Goal: Share content

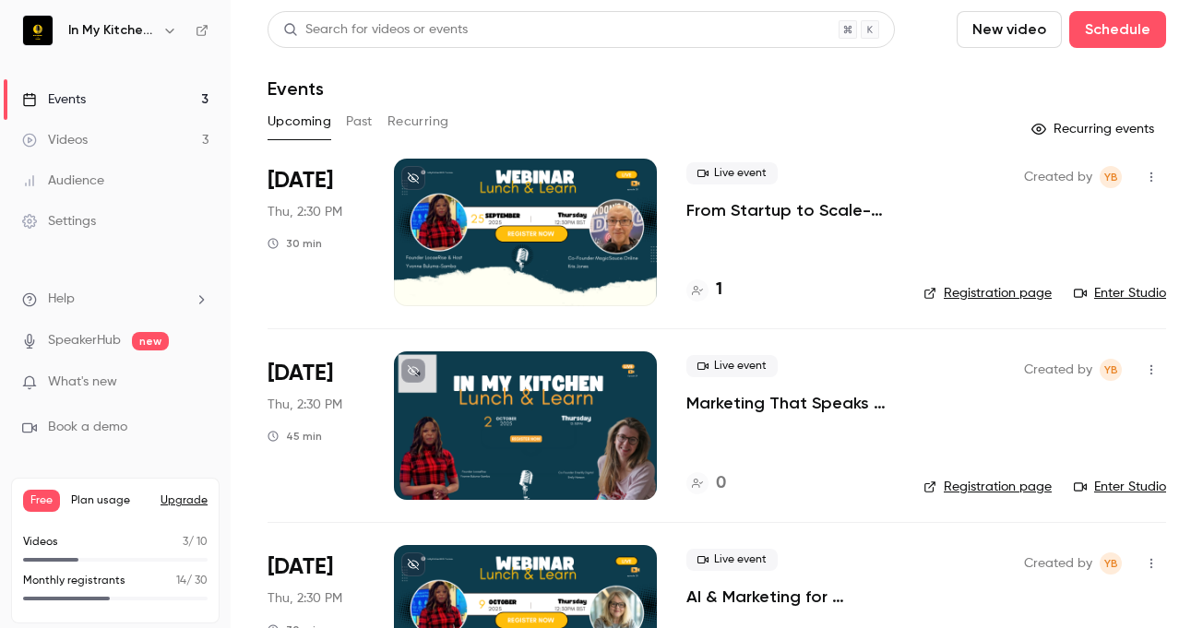
click at [834, 212] on p "From Startup to Scale-Up: Lessons in Growth & Investment for School Vendors" at bounding box center [791, 210] width 208 height 22
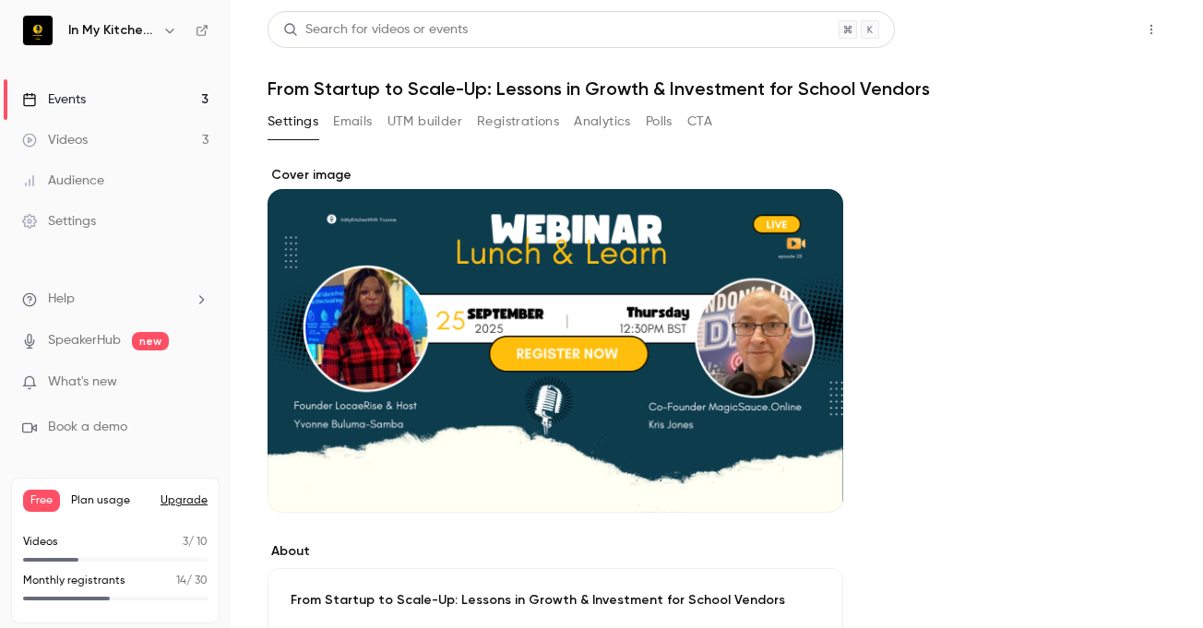
click at [1064, 34] on button "Share" at bounding box center [1085, 29] width 73 height 37
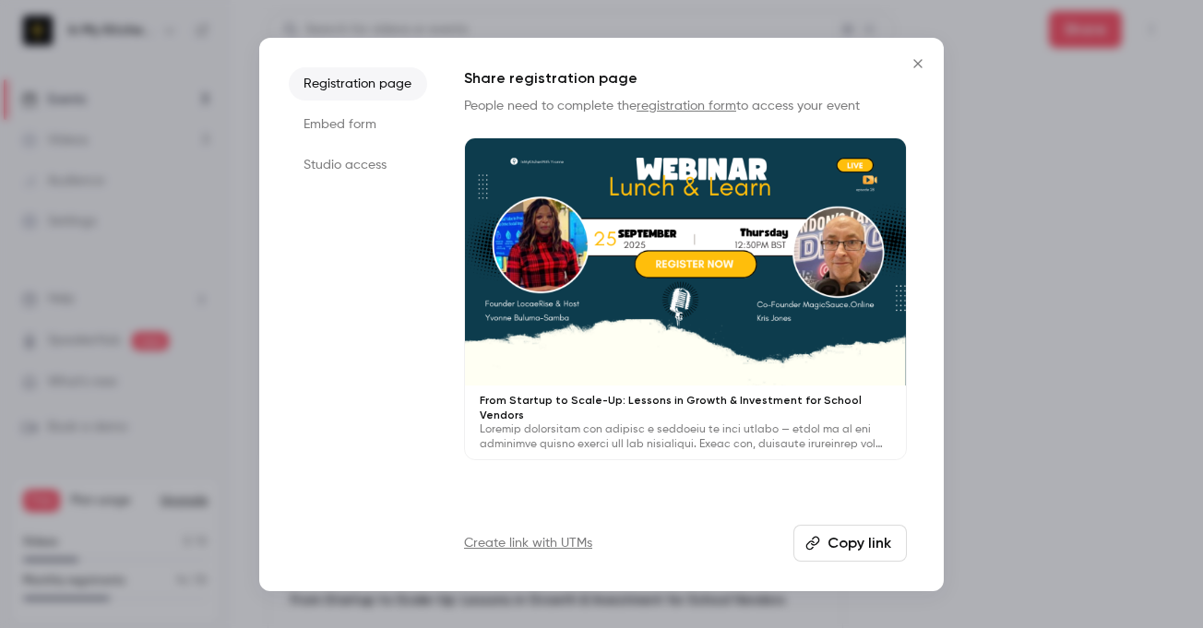
click at [865, 547] on button "Copy link" at bounding box center [851, 543] width 114 height 37
click at [915, 66] on icon "Close" at bounding box center [918, 63] width 8 height 8
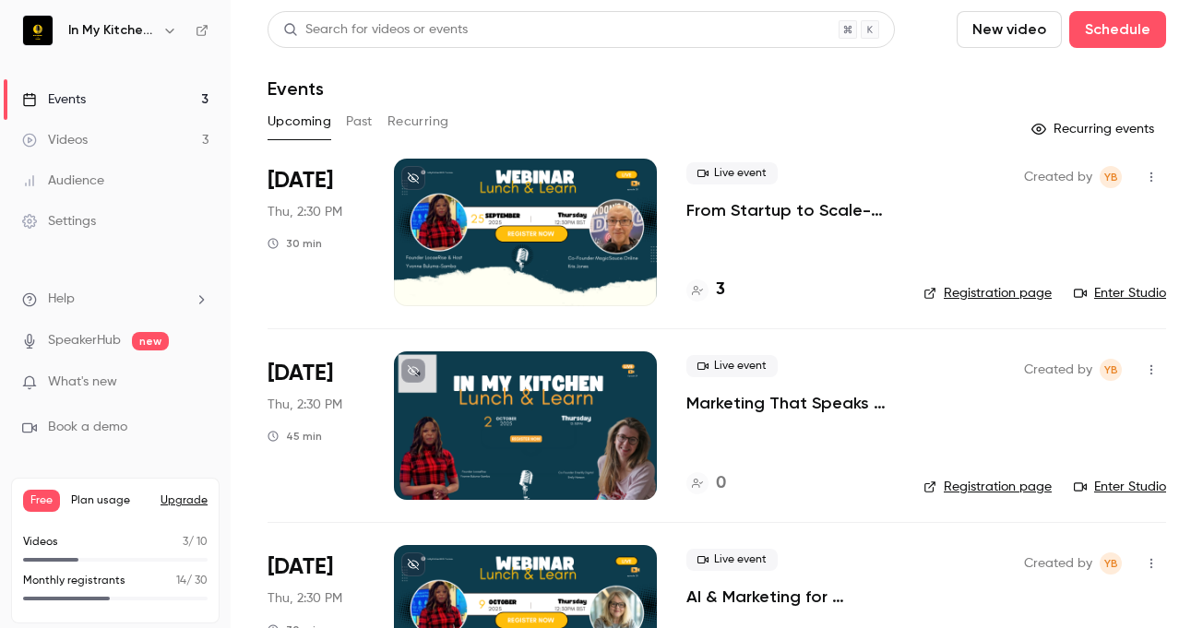
click at [837, 410] on p "Marketing That Speaks School: How to Tell Stories That Actually Land" at bounding box center [791, 403] width 208 height 22
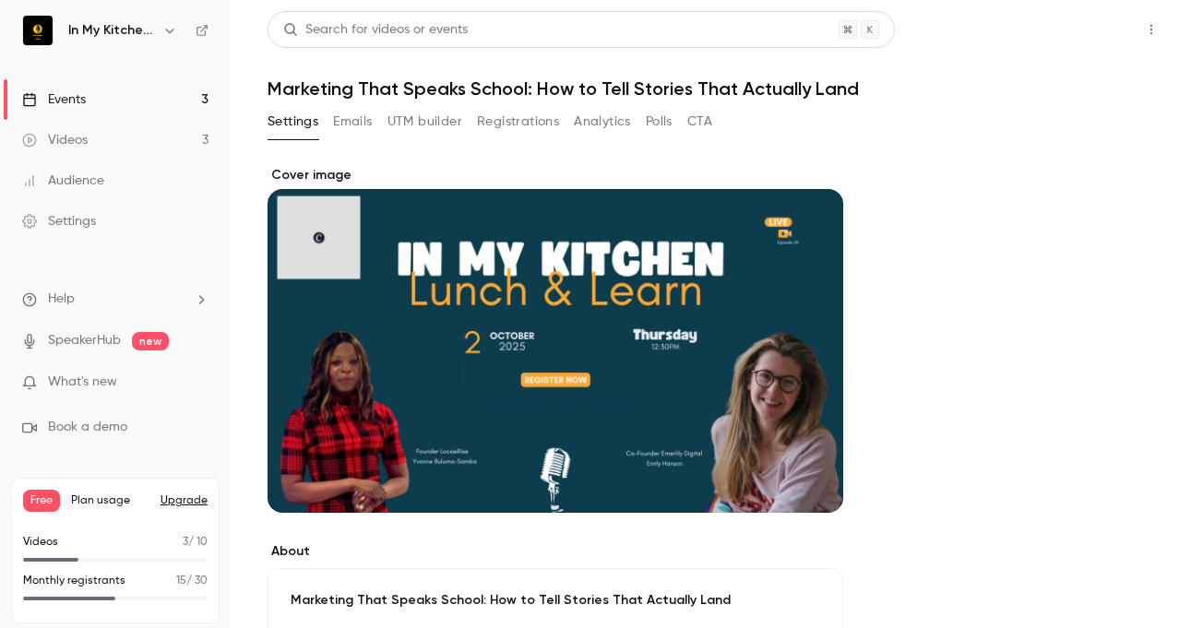
click at [1062, 24] on button "Share" at bounding box center [1085, 29] width 73 height 37
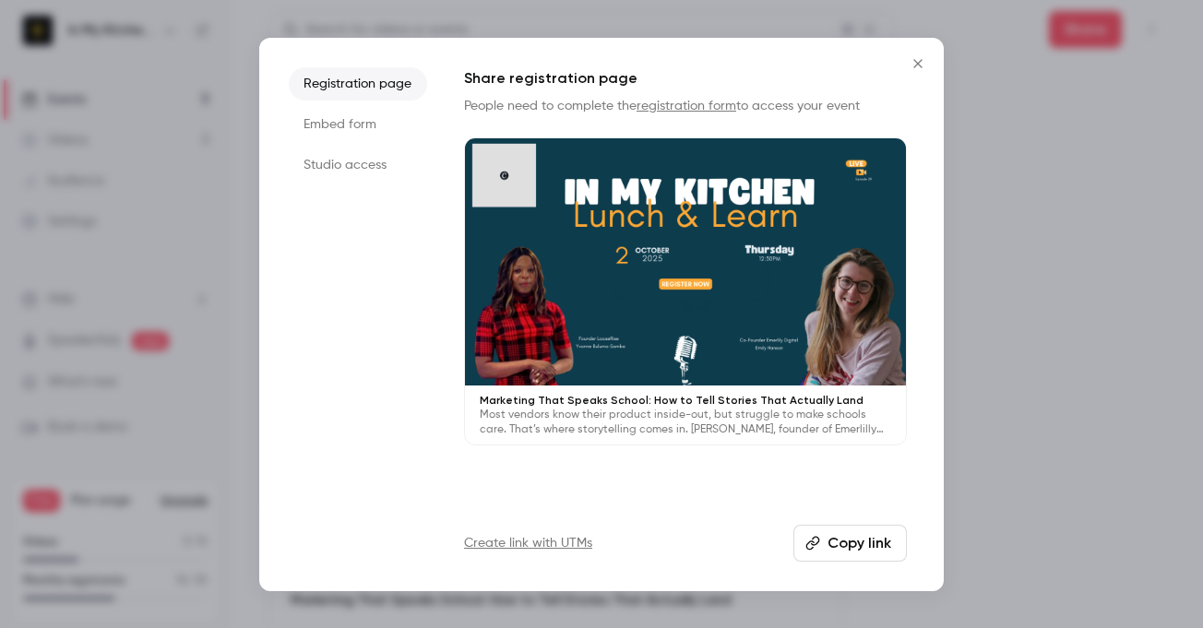
click at [870, 550] on button "Copy link" at bounding box center [851, 543] width 114 height 37
